Goal: Information Seeking & Learning: Learn about a topic

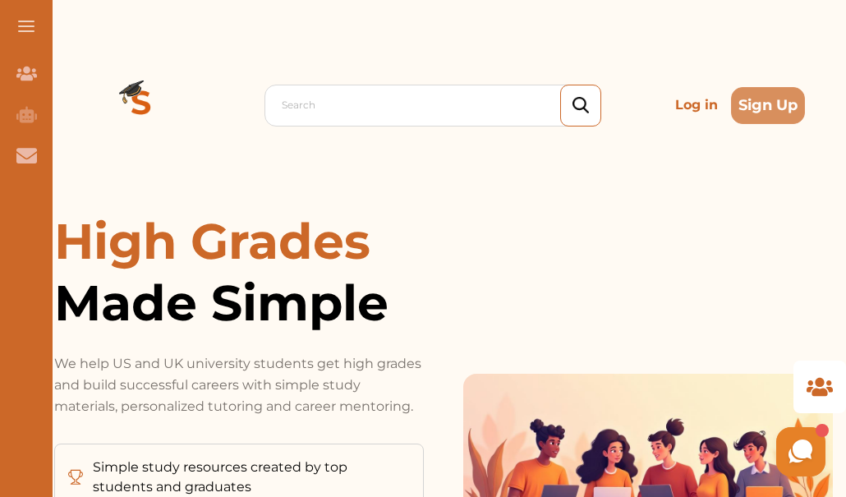
click at [696, 106] on p "Log in" at bounding box center [697, 105] width 56 height 33
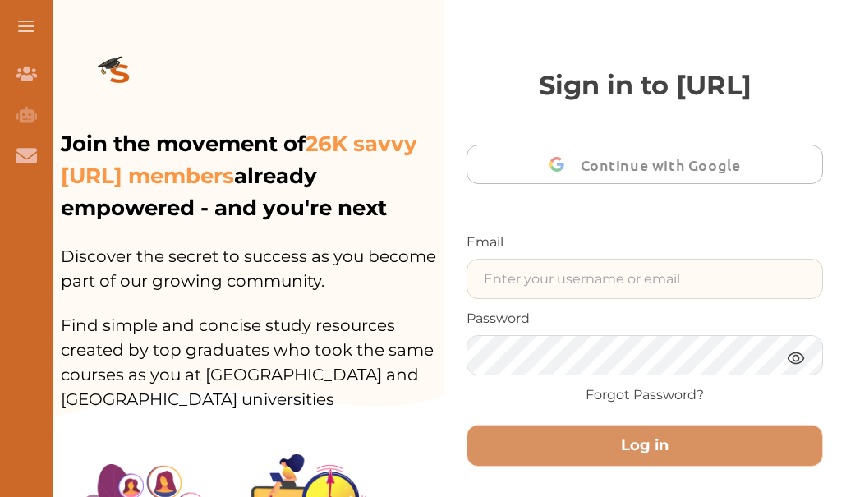
type input "gomanitanya@gmail.com"
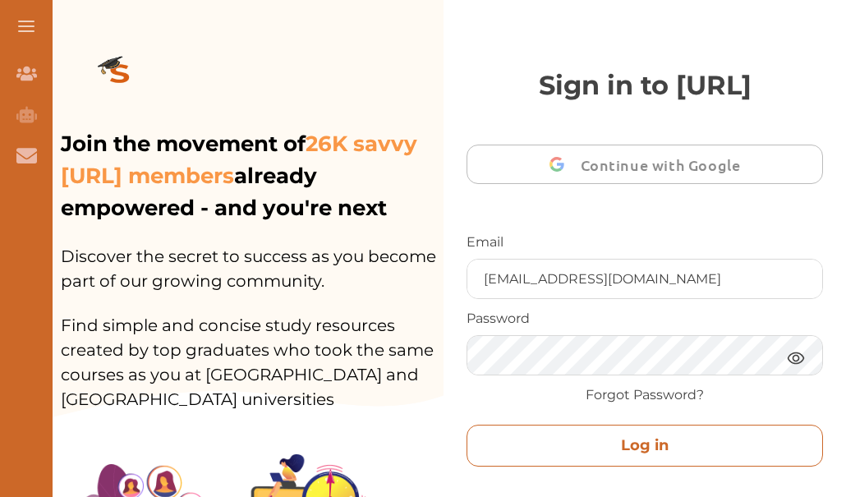
click at [602, 436] on button "Log in" at bounding box center [645, 446] width 357 height 42
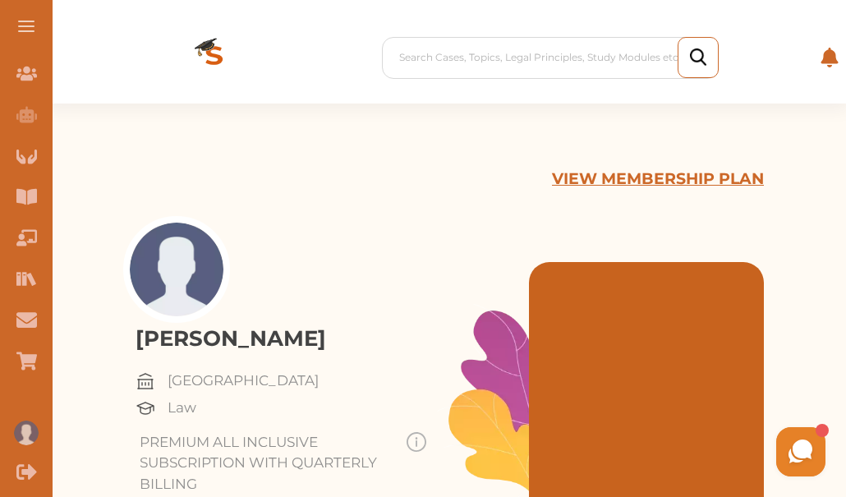
click at [26, 32] on button at bounding box center [26, 26] width 53 height 53
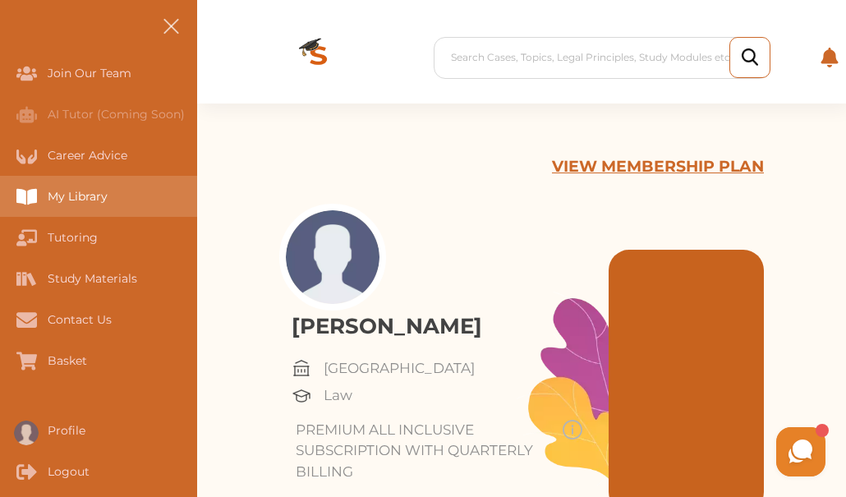
click at [111, 201] on div "My Library" at bounding box center [98, 196] width 197 height 41
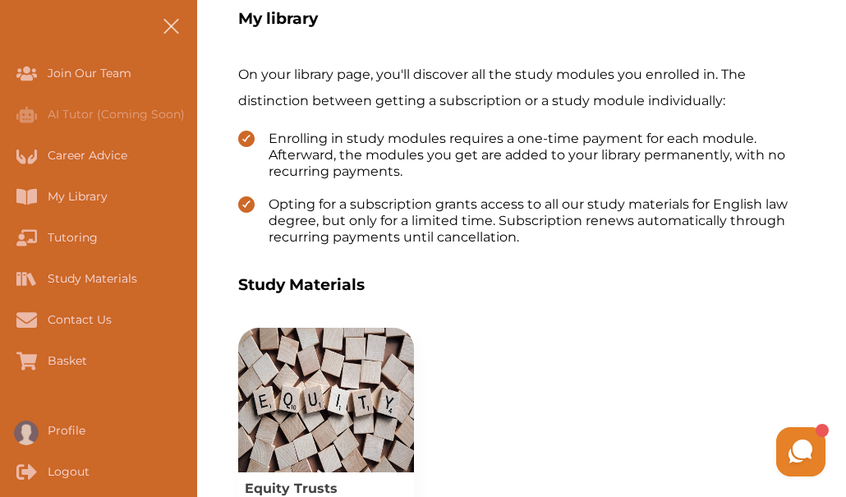
scroll to position [460, 0]
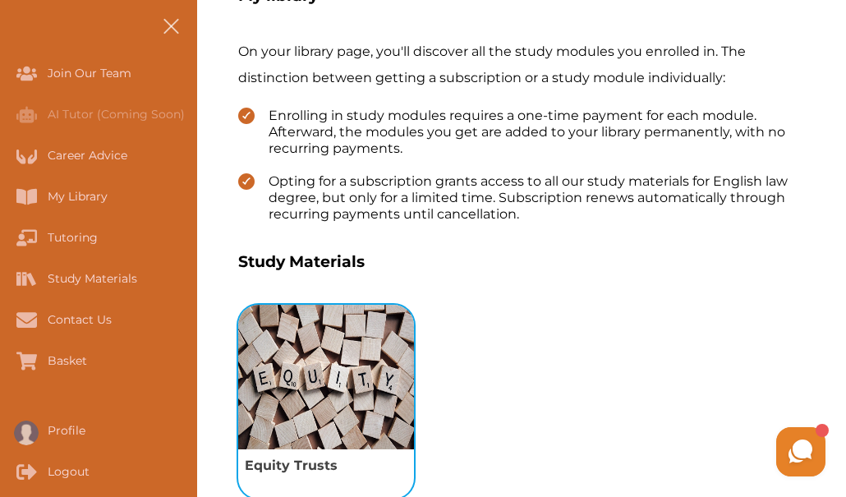
click at [308, 378] on img "View study module: Equity Trusts" at bounding box center [326, 377] width 176 height 145
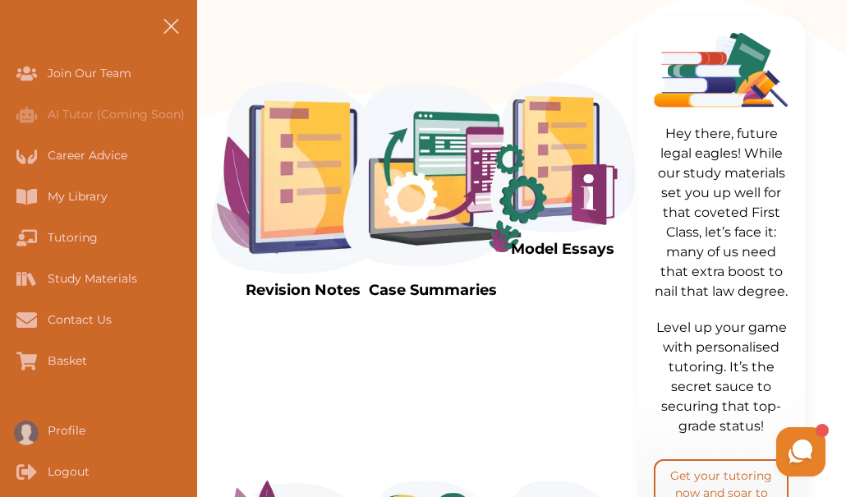
scroll to position [493, 0]
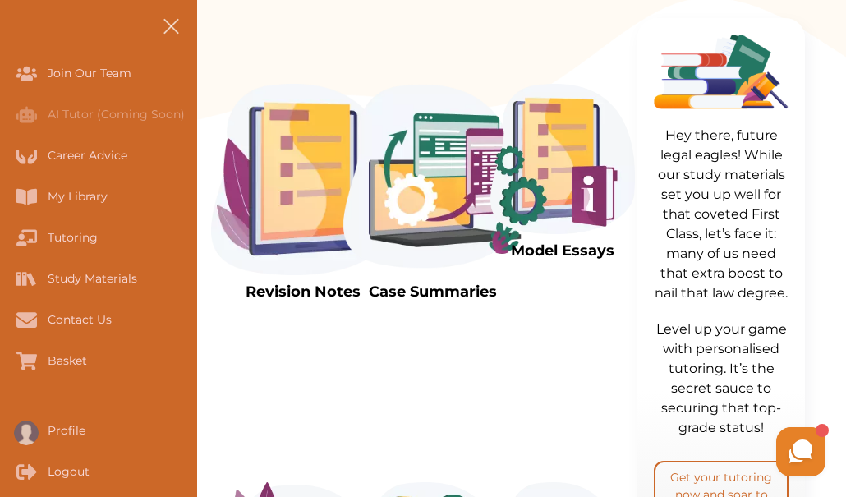
click at [293, 192] on img at bounding box center [303, 179] width 184 height 191
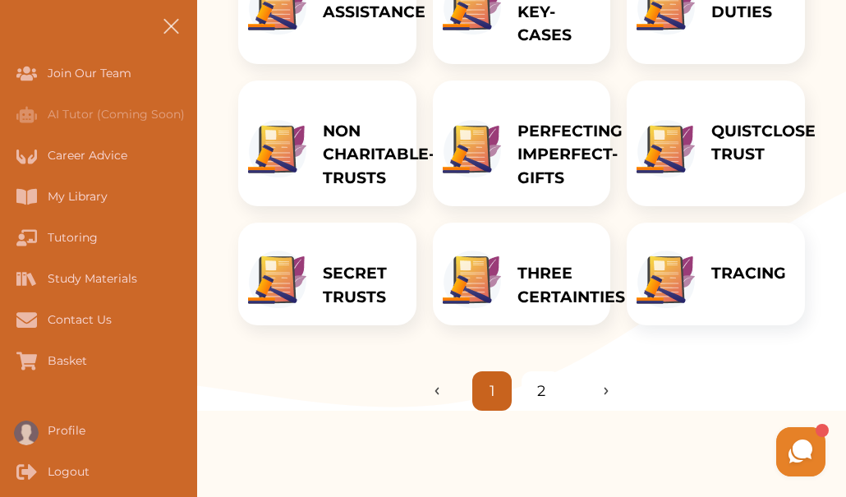
click at [528, 265] on p "THREE CERTAINTIES" at bounding box center [572, 285] width 108 height 47
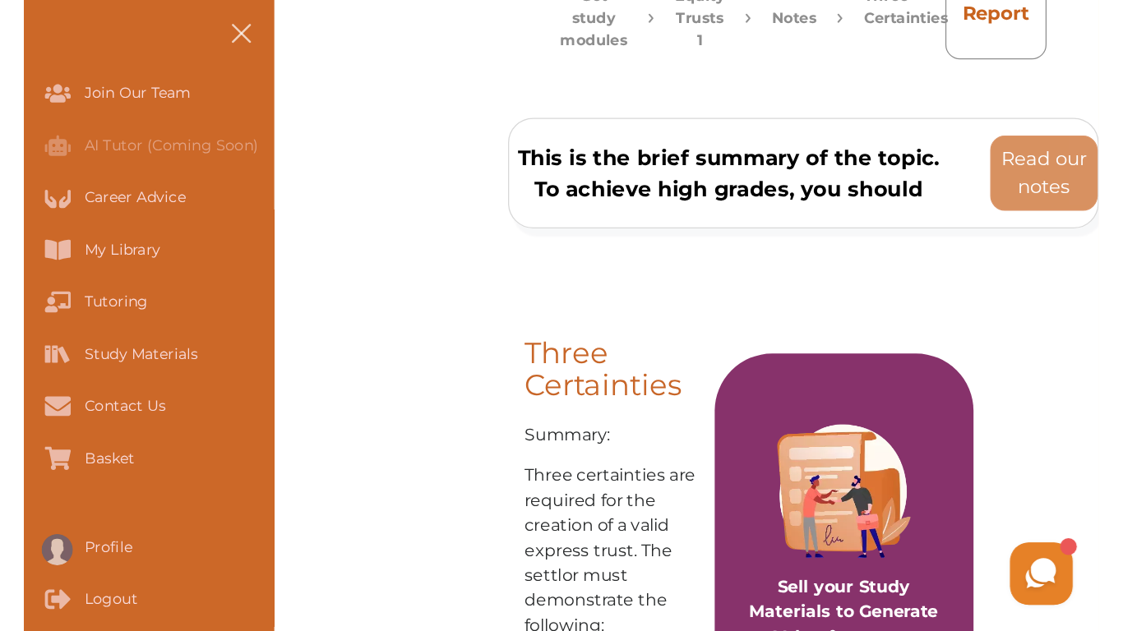
scroll to position [164, 0]
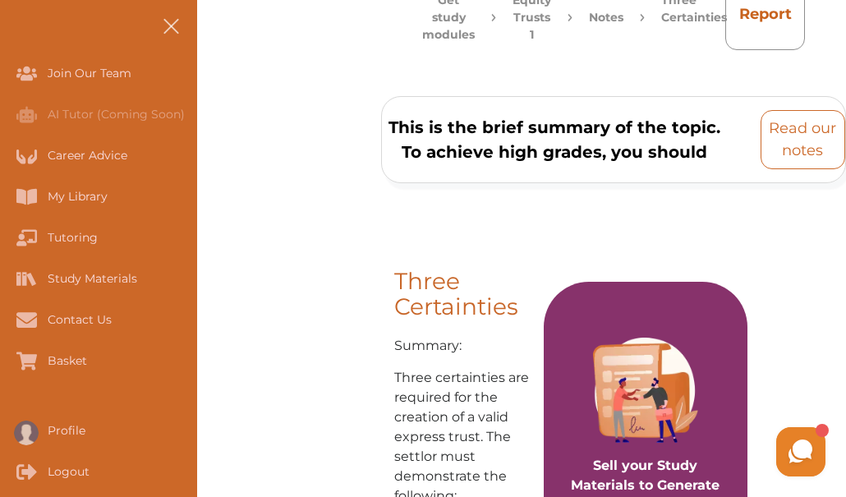
click at [781, 138] on p "Read our notes" at bounding box center [803, 140] width 70 height 44
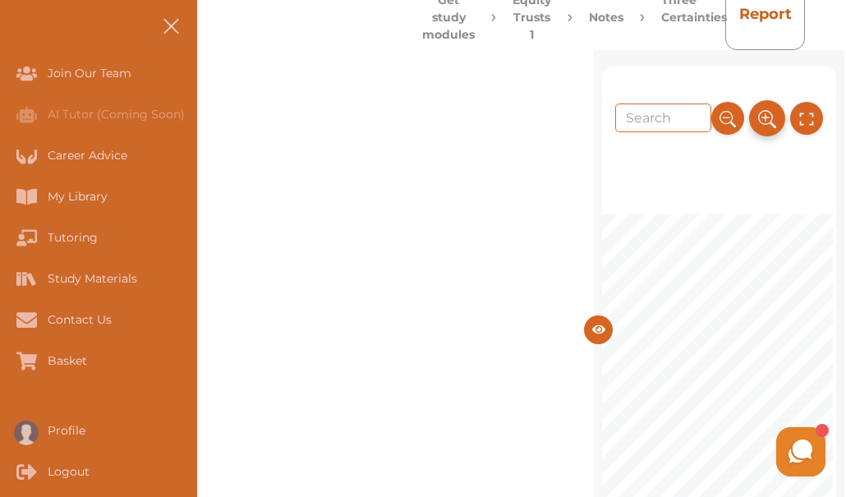
click at [763, 118] on icon at bounding box center [767, 117] width 8 height 8
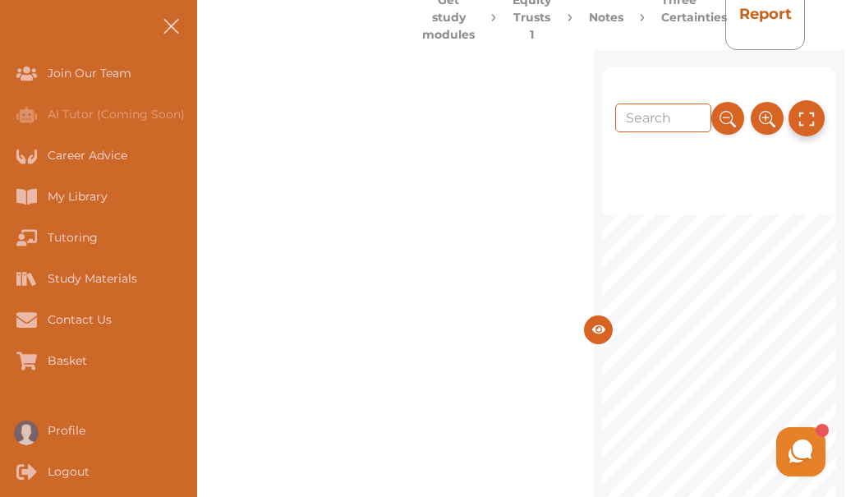
click at [811, 120] on icon at bounding box center [807, 118] width 18 height 27
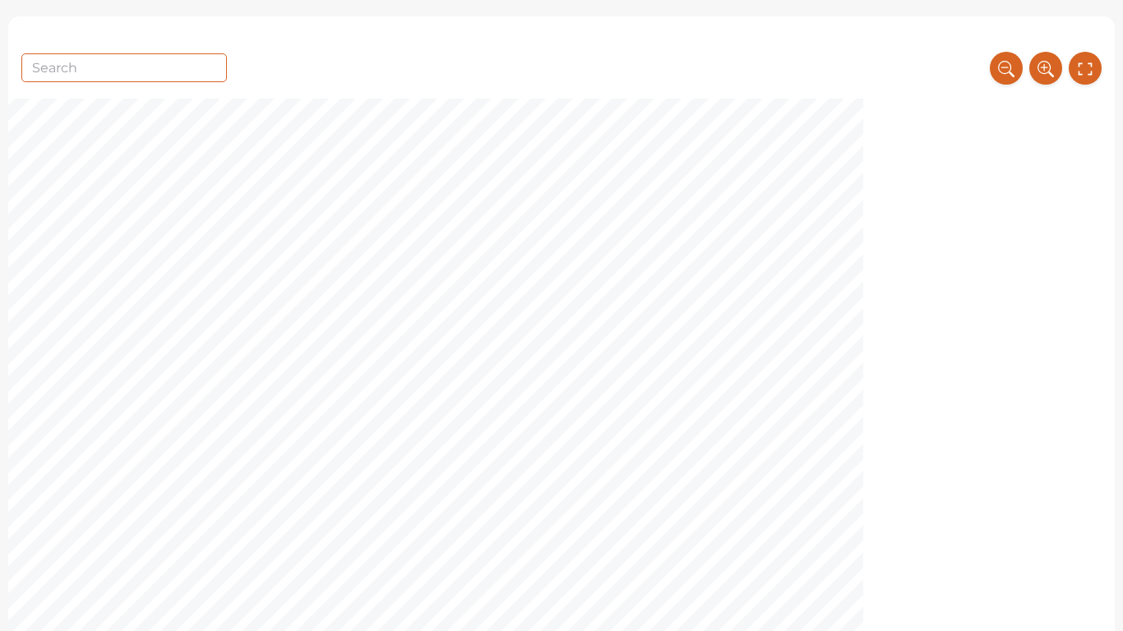
scroll to position [10289, 0]
click at [846, 261] on div "10 require or compel that the holder of the power carry out any particular acti…" at bounding box center [561, 384] width 1106 height 1106
click at [846, 265] on div "10 require or compel that the holder of the power carry out any particular acti…" at bounding box center [561, 384] width 1106 height 1106
click at [846, 274] on div "10 require or compel that the holder of the power carry out any particular acti…" at bounding box center [561, 384] width 1106 height 1106
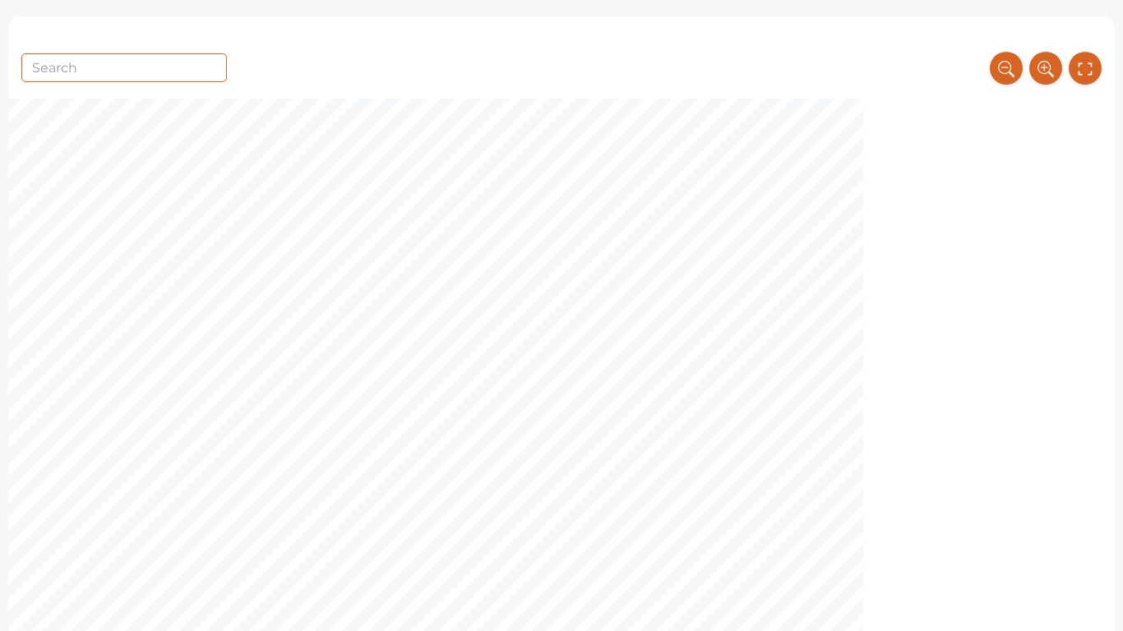
click at [691, 496] on div "10 require or compel that the holder of the power carry out any particular acti…" at bounding box center [561, 351] width 1106 height 1106
